Goal: Navigation & Orientation: Find specific page/section

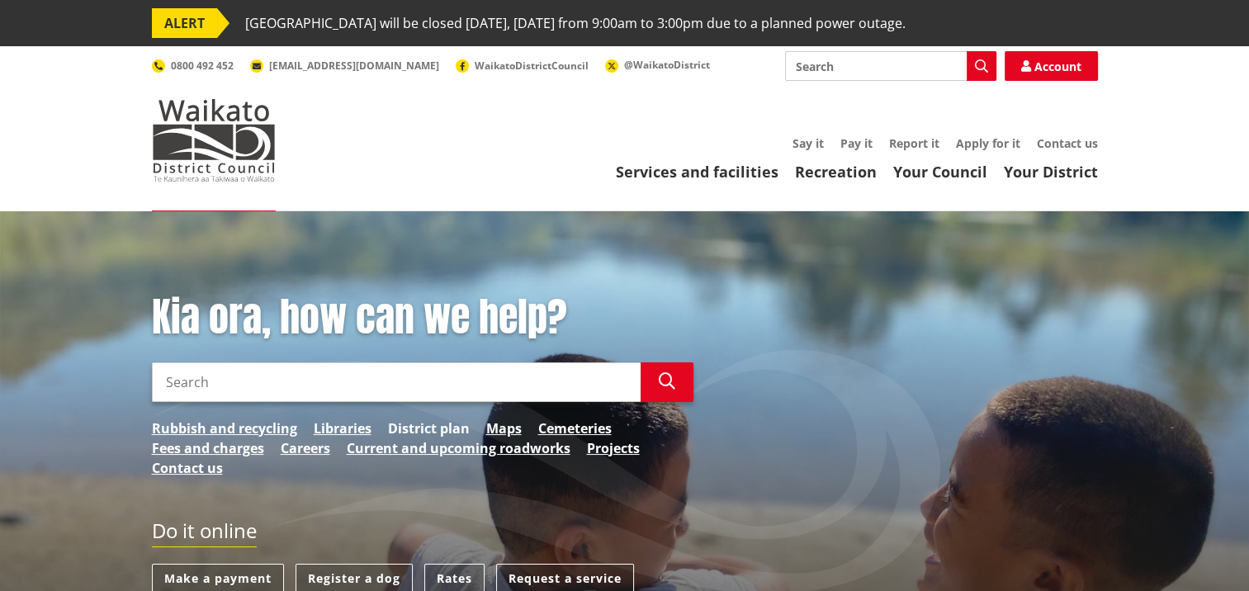
click at [422, 428] on link "District plan" at bounding box center [429, 428] width 82 height 20
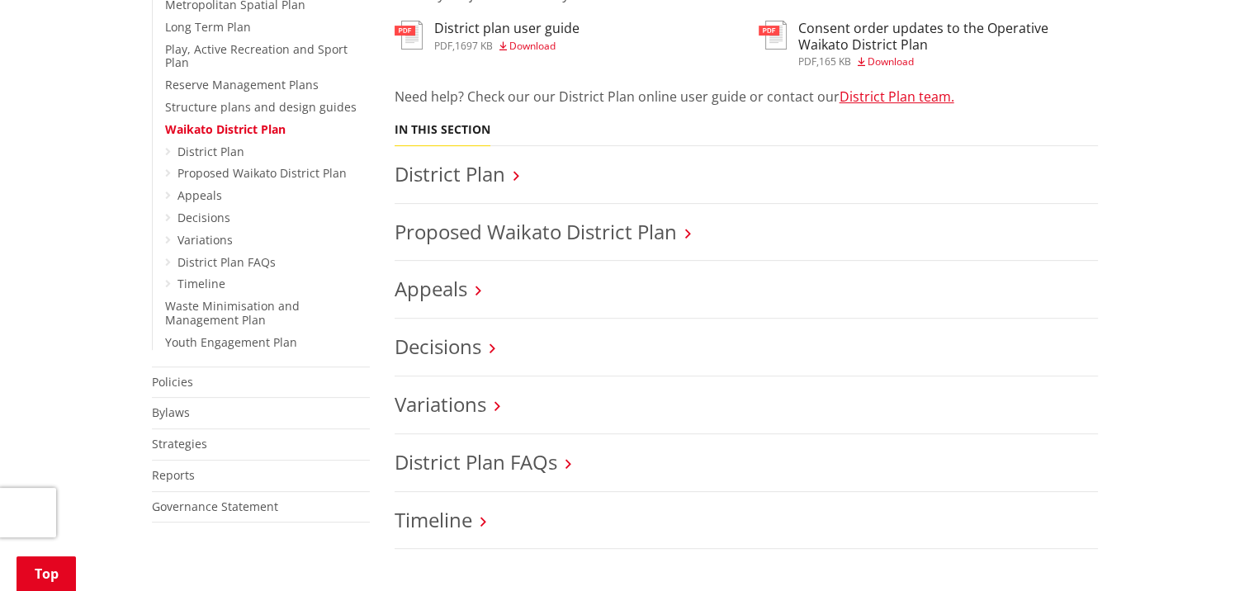
scroll to position [660, 0]
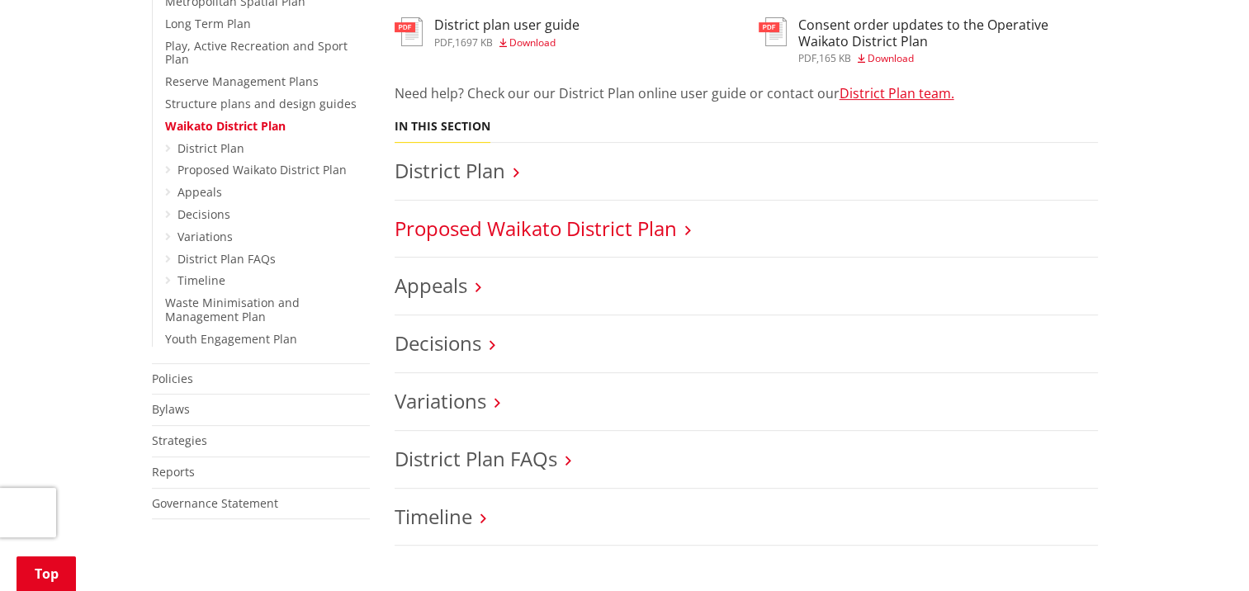
click at [596, 226] on link "Proposed Waikato District Plan" at bounding box center [535, 228] width 282 height 27
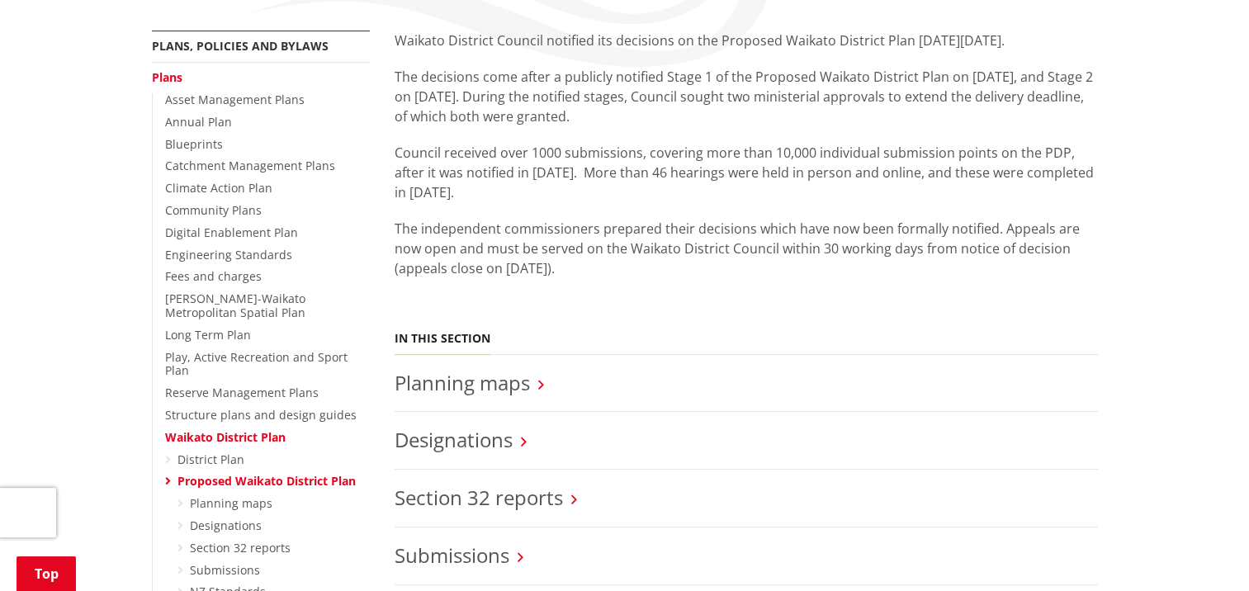
scroll to position [248, 0]
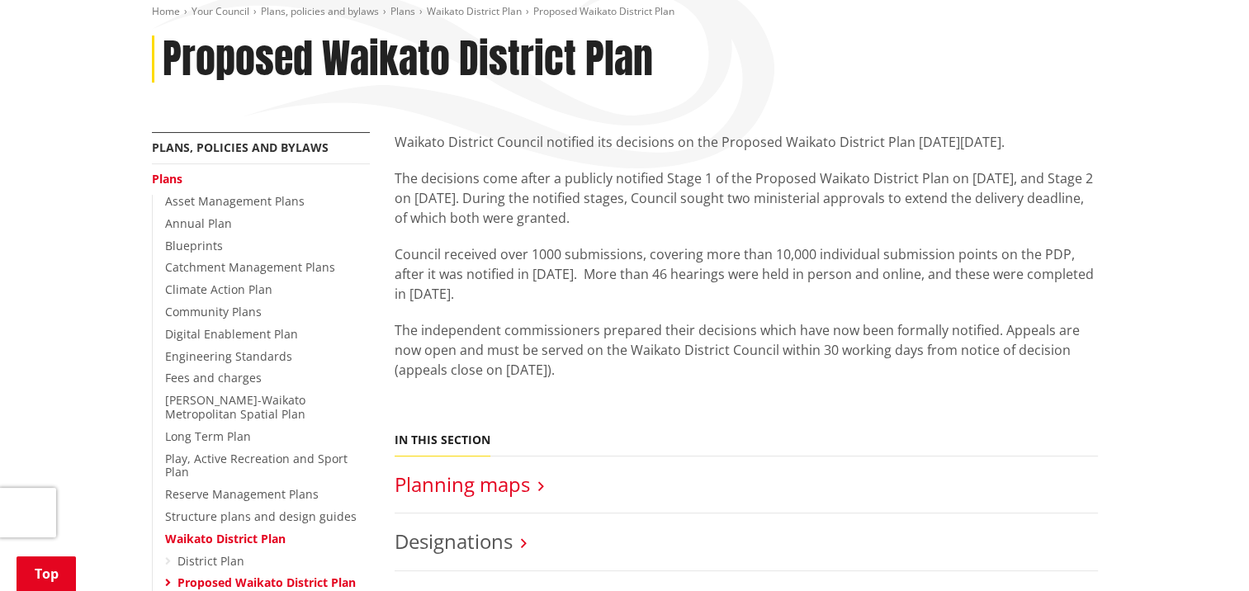
click at [450, 484] on link "Planning maps" at bounding box center [461, 483] width 135 height 27
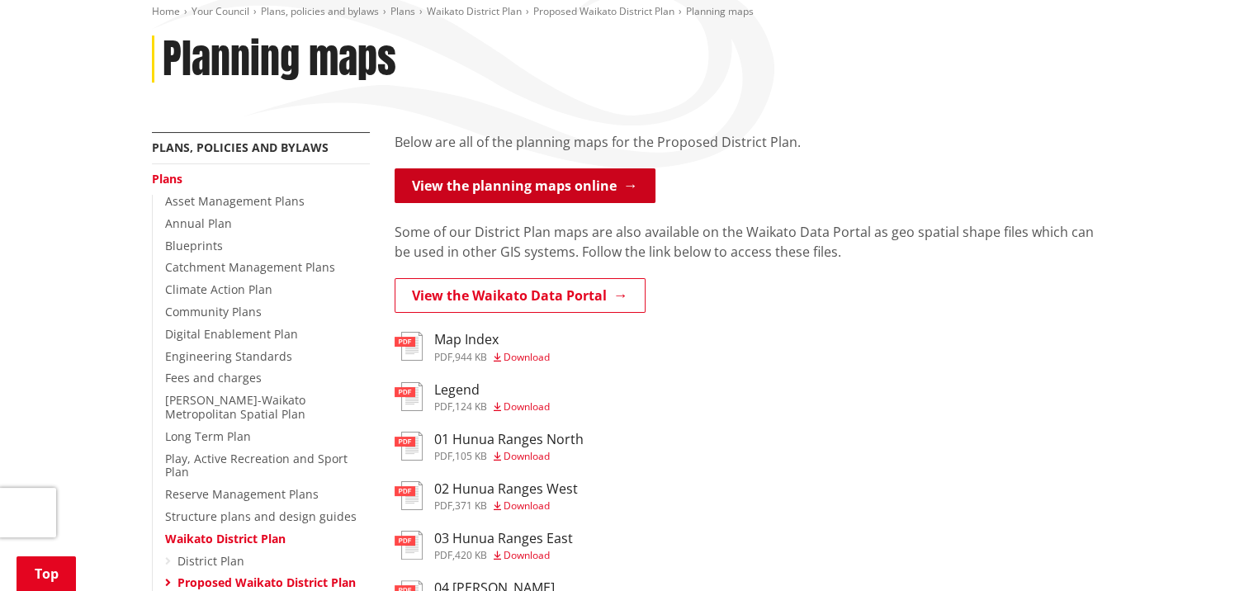
scroll to position [248, 0]
click at [539, 188] on link "View the planning maps online" at bounding box center [524, 185] width 261 height 35
